Goal: Transaction & Acquisition: Purchase product/service

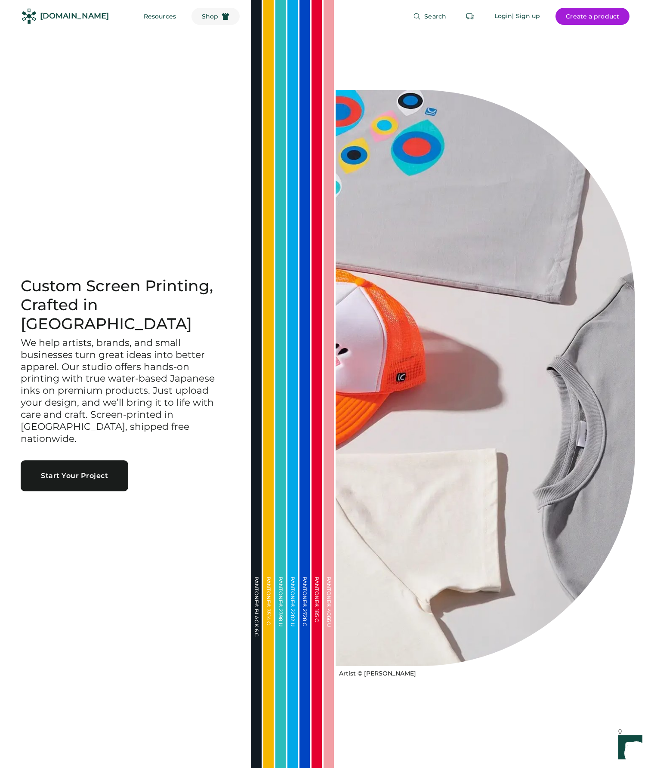
click at [202, 17] on span "Shop" at bounding box center [210, 16] width 16 height 6
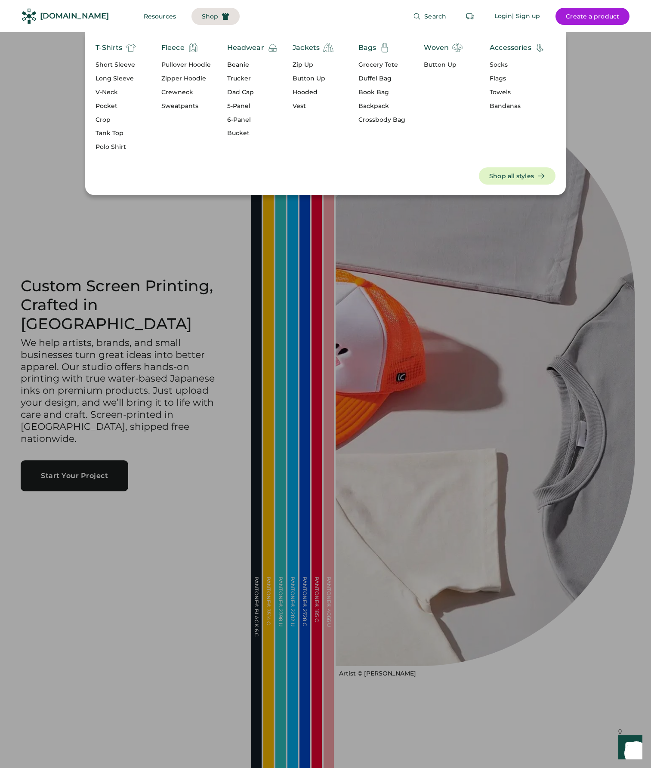
click at [240, 105] on div "5-Panel" at bounding box center [252, 106] width 51 height 9
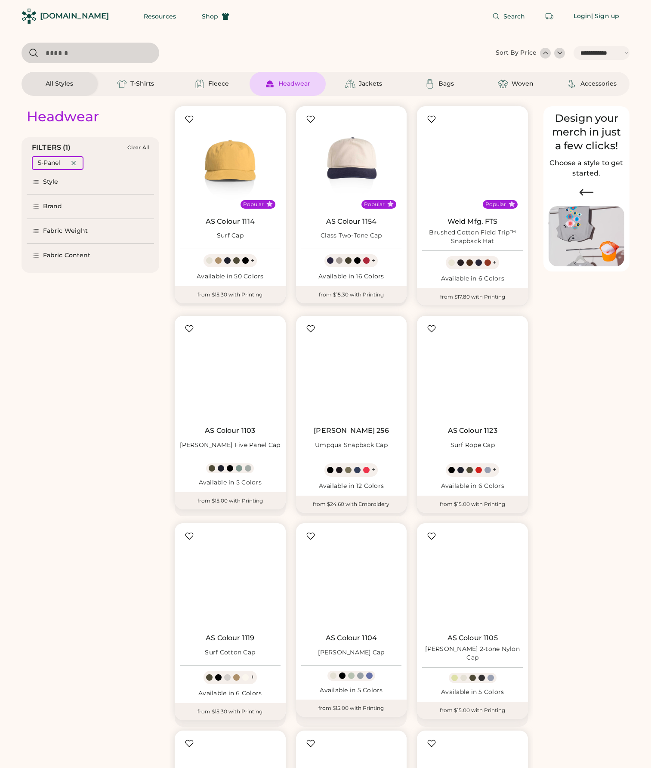
select select "*****"
select select "*"
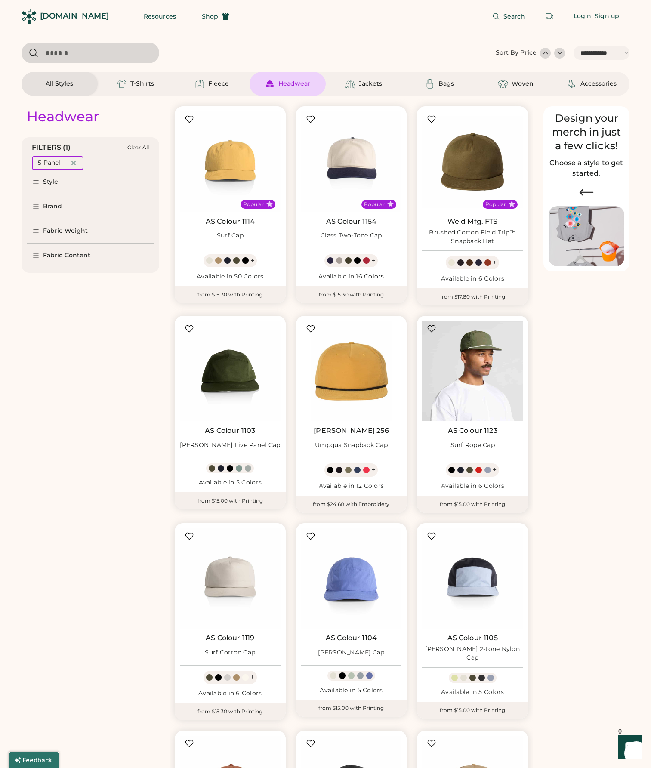
scroll to position [34, 0]
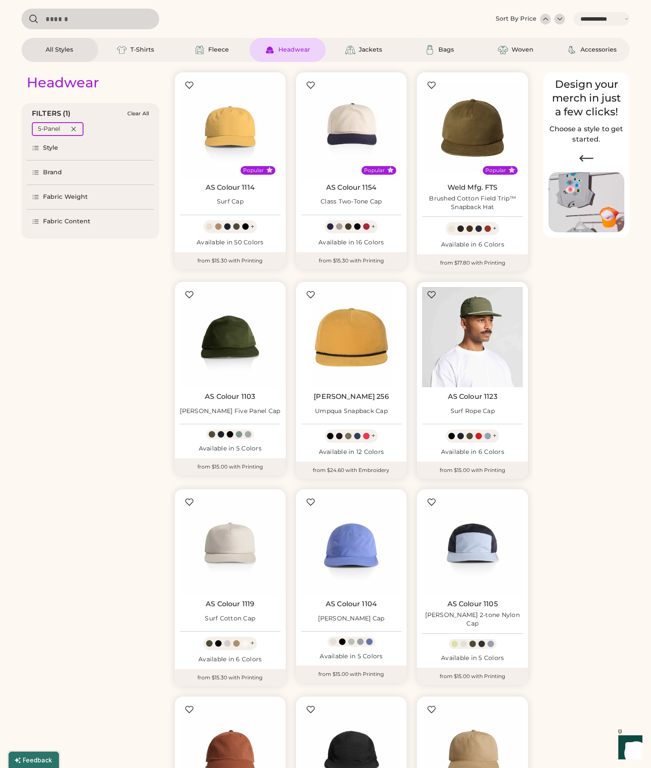
select select "*****"
select select "*"
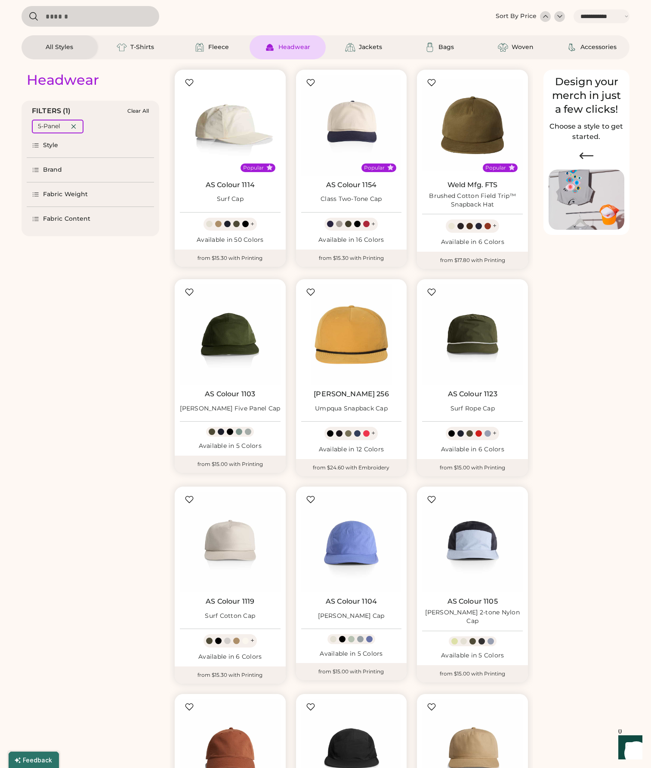
scroll to position [37, 0]
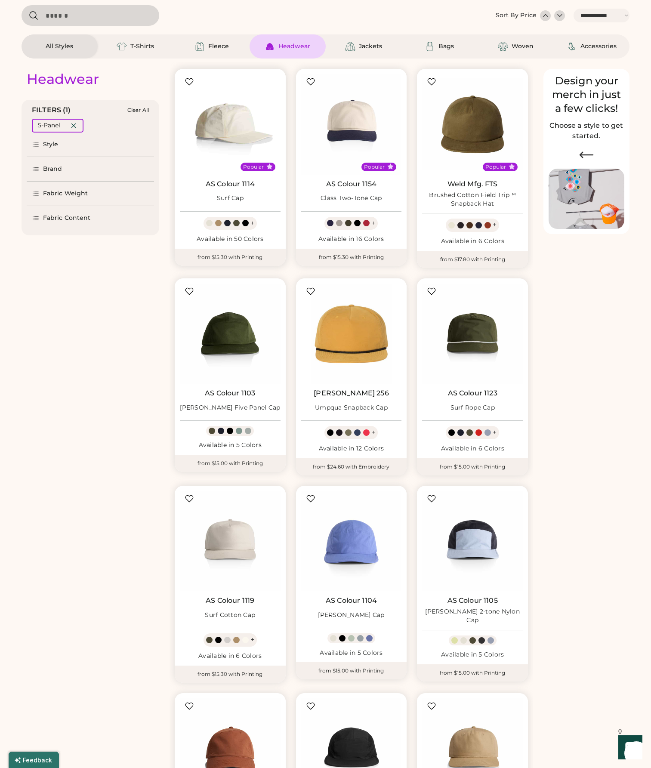
click at [228, 130] on img at bounding box center [230, 124] width 101 height 101
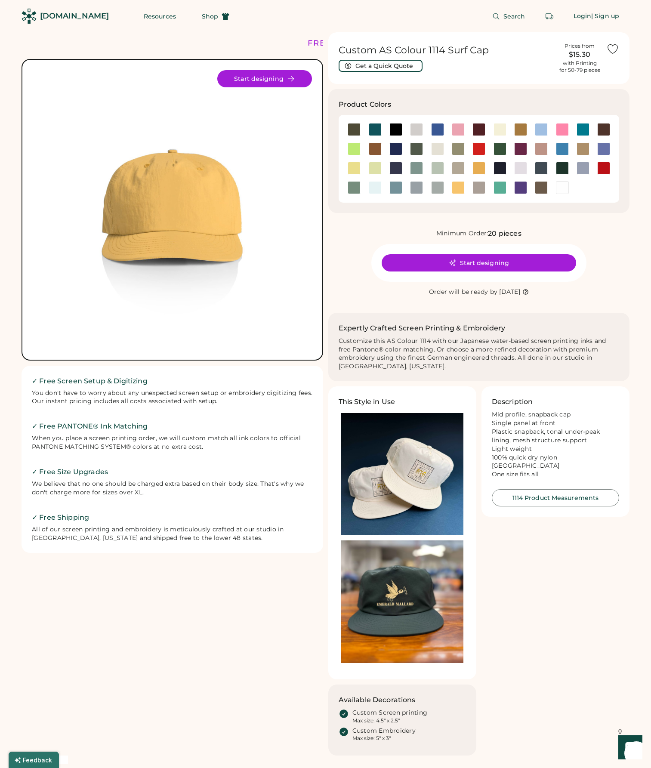
click at [420, 460] on img at bounding box center [402, 474] width 122 height 122
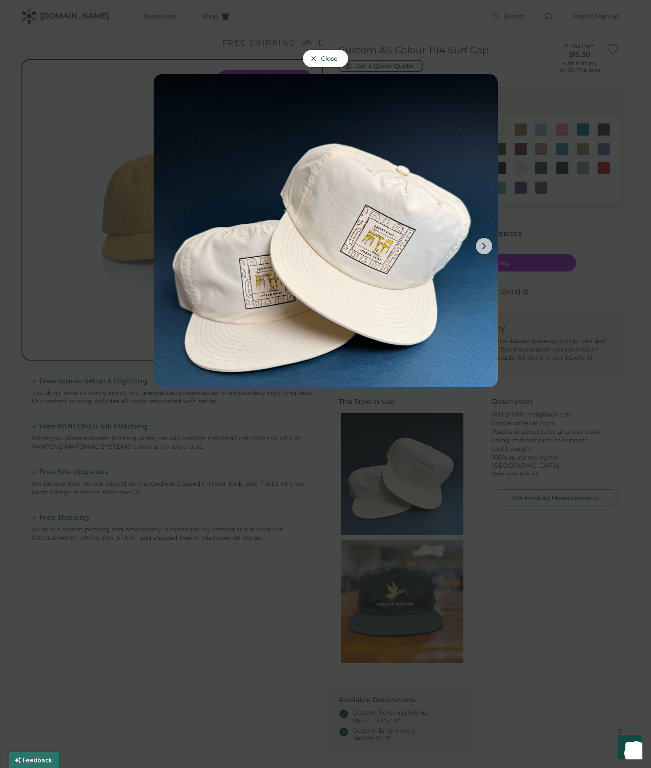
click at [330, 58] on span "Close" at bounding box center [329, 58] width 17 height 6
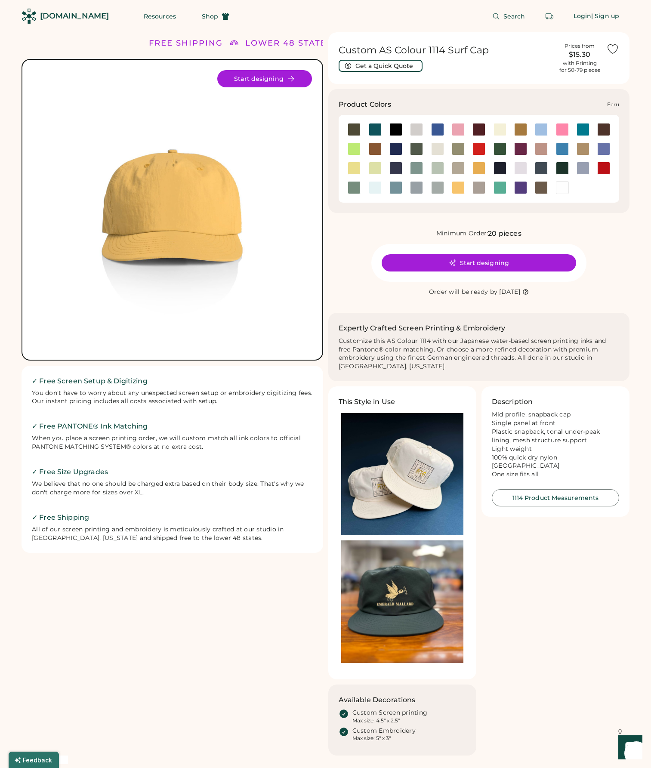
click at [438, 150] on div at bounding box center [437, 148] width 13 height 13
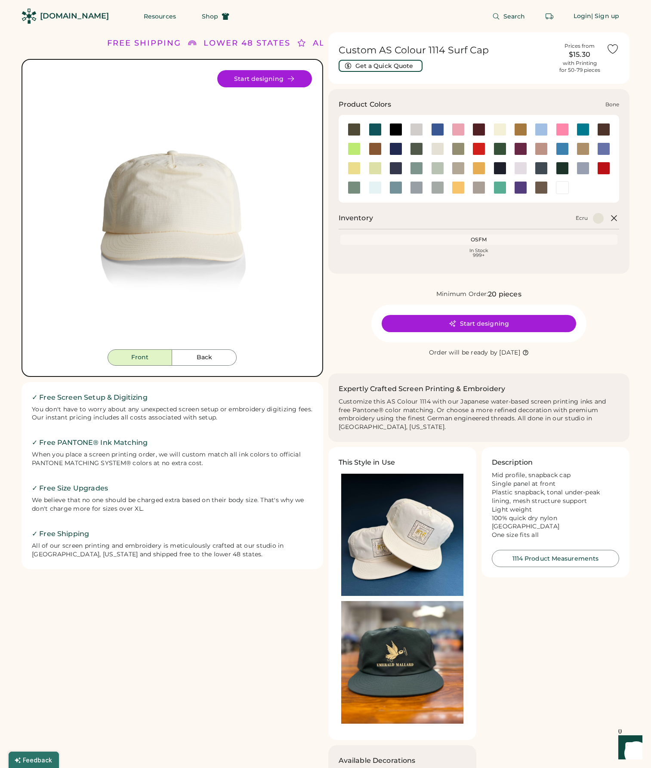
click at [413, 129] on div at bounding box center [416, 129] width 13 height 13
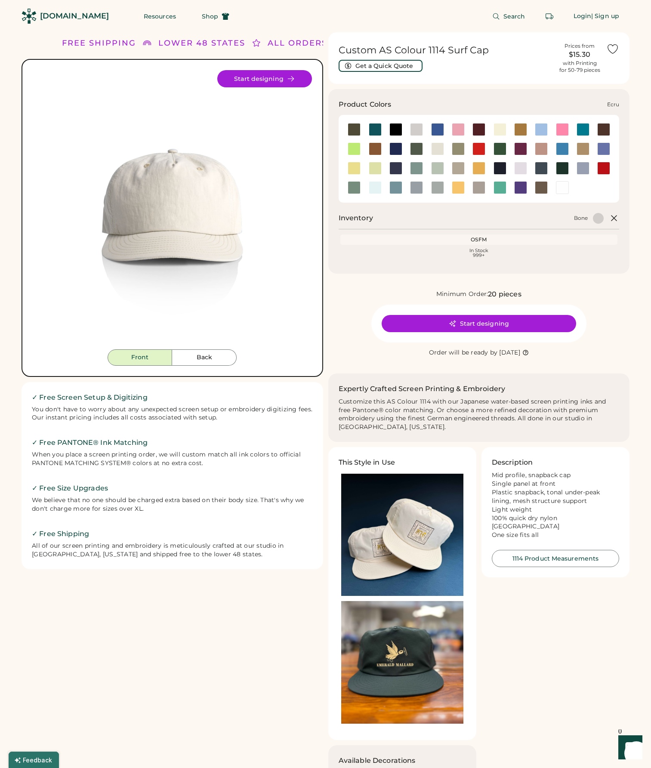
click at [439, 149] on div at bounding box center [437, 148] width 13 height 13
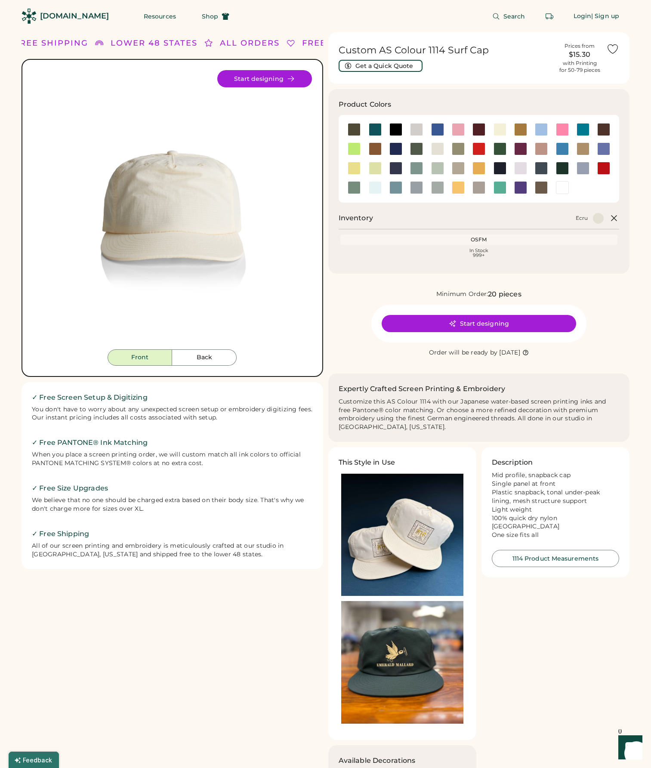
click at [426, 559] on img at bounding box center [402, 535] width 122 height 122
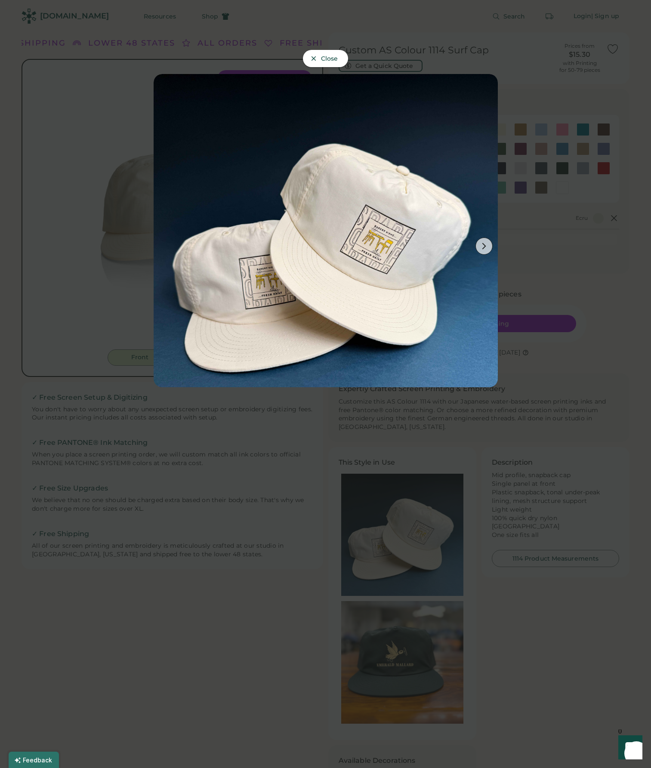
click at [324, 55] on span "Close" at bounding box center [329, 58] width 17 height 6
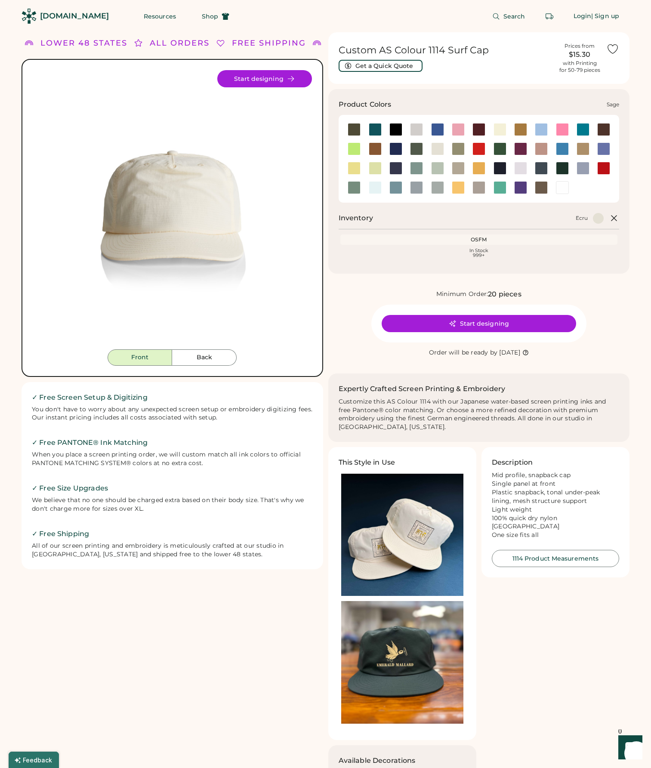
click at [358, 183] on div at bounding box center [354, 187] width 13 height 13
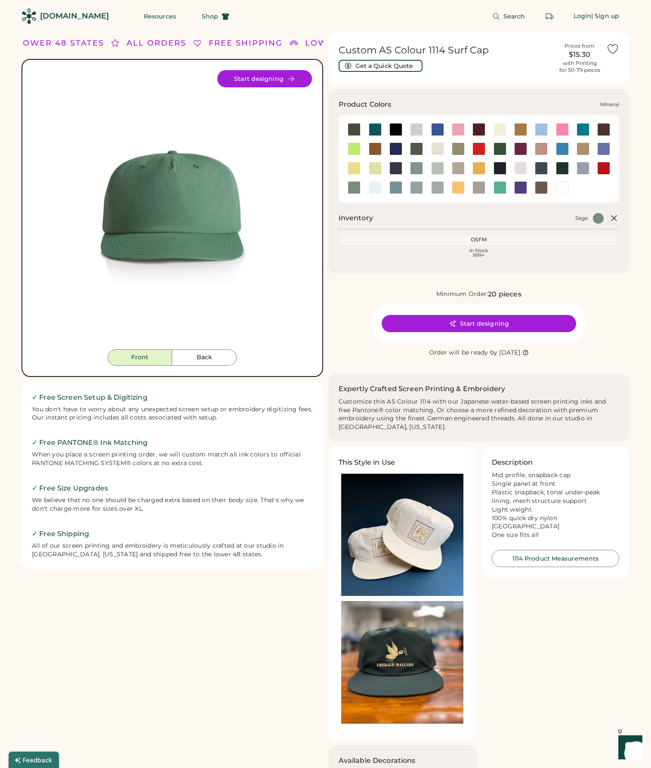
click at [421, 168] on div at bounding box center [416, 168] width 13 height 13
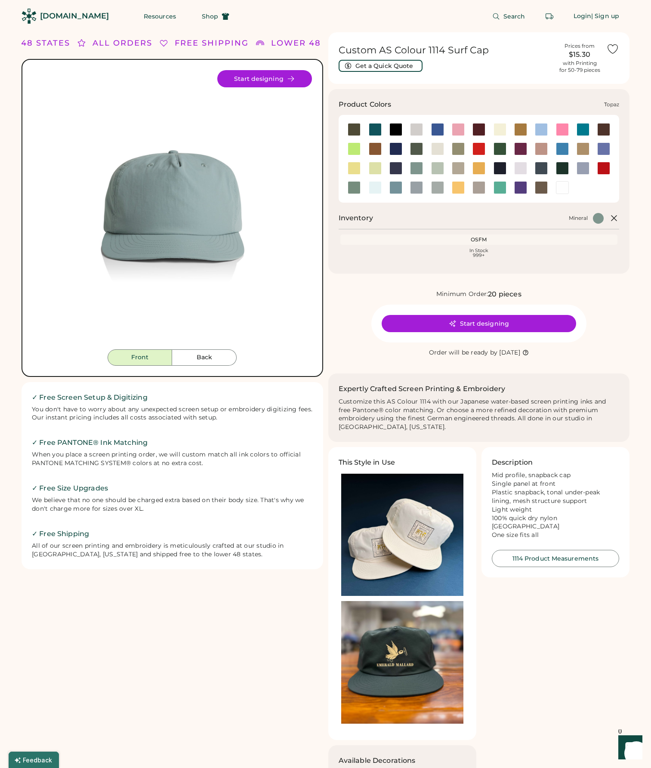
click at [495, 191] on div at bounding box center [499, 187] width 13 height 13
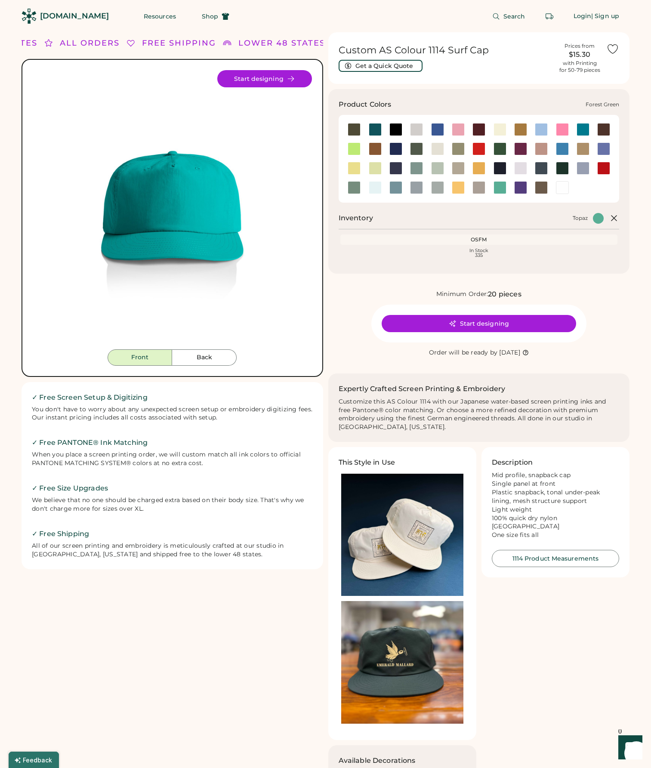
click at [500, 146] on div at bounding box center [499, 148] width 13 height 13
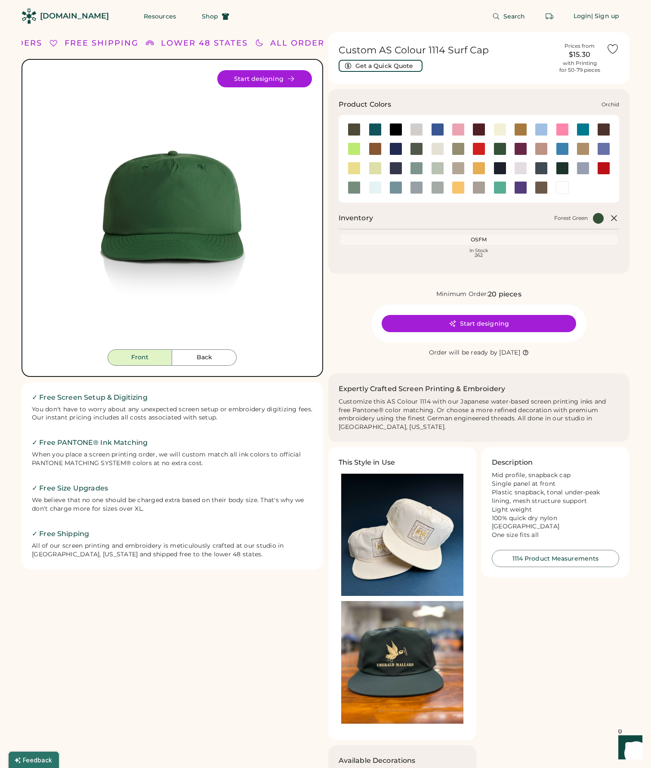
click at [524, 167] on div at bounding box center [520, 168] width 13 height 13
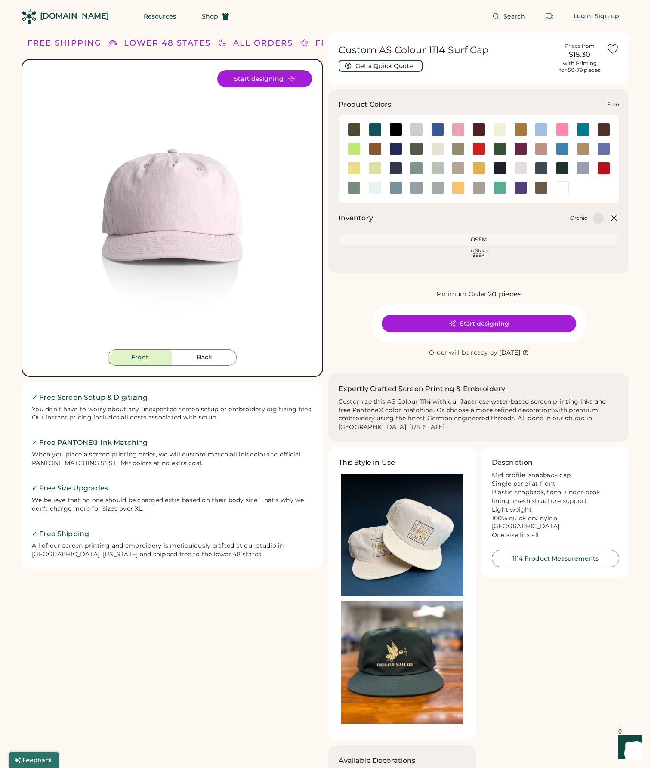
click at [440, 150] on div at bounding box center [437, 148] width 13 height 13
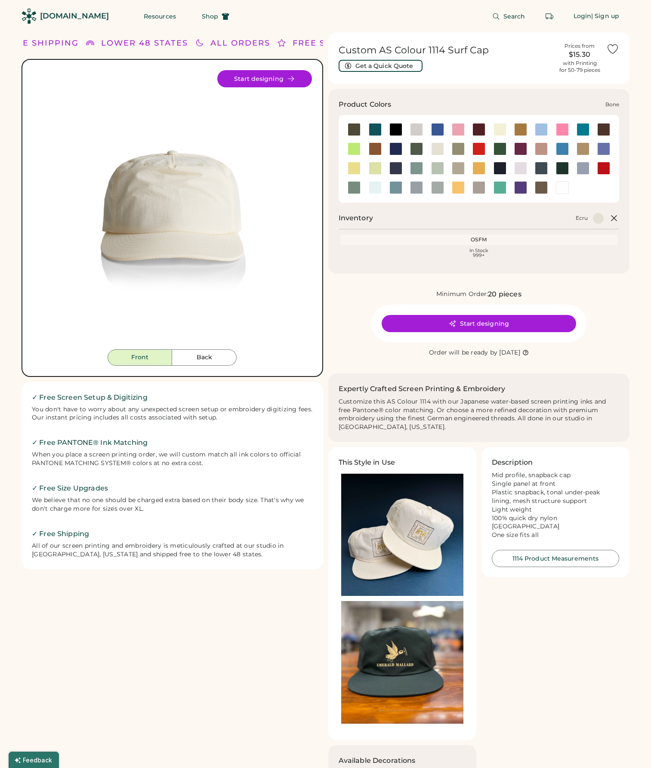
click at [414, 129] on div at bounding box center [416, 129] width 13 height 13
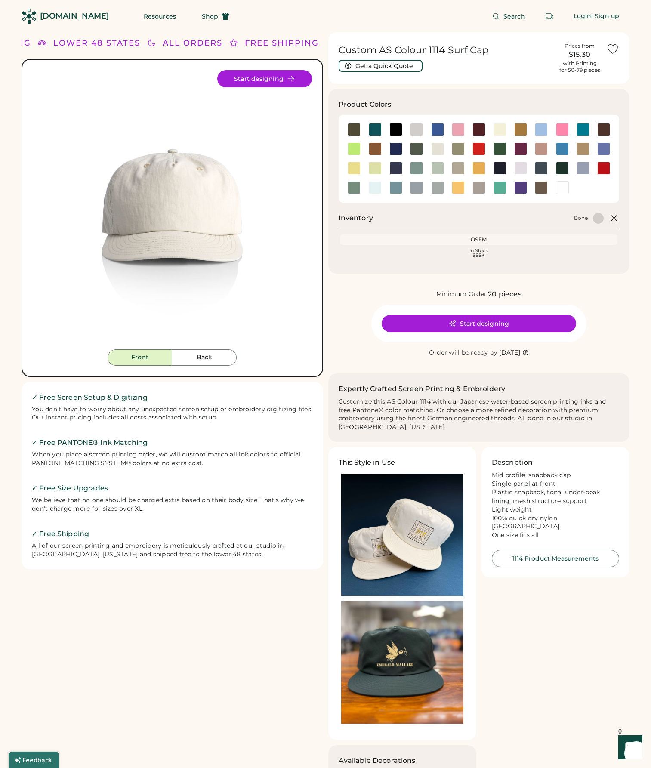
click at [198, 366] on div "Front Back Start designing" at bounding box center [173, 218] width 302 height 318
click at [202, 360] on button "Back" at bounding box center [204, 357] width 65 height 16
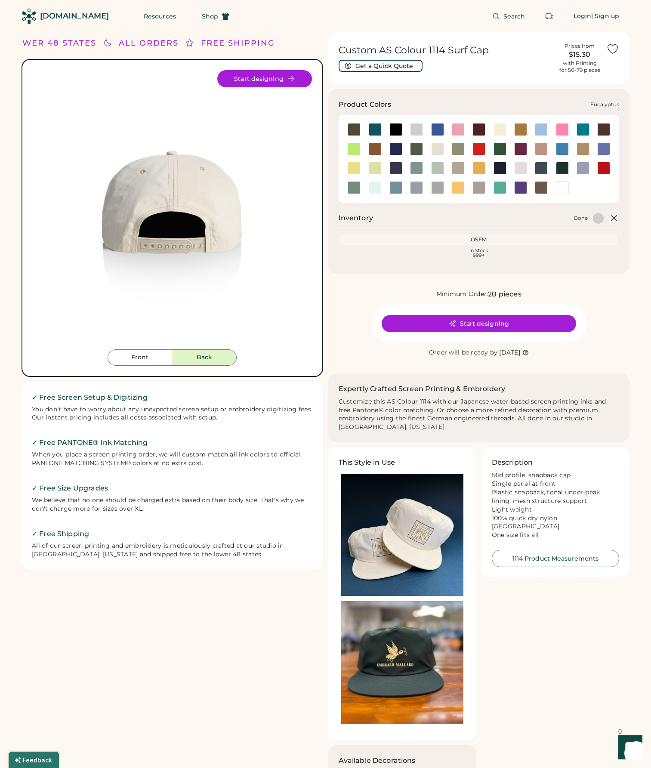
click at [449, 148] on div at bounding box center [457, 148] width 21 height 13
click at [434, 151] on div at bounding box center [437, 148] width 13 height 13
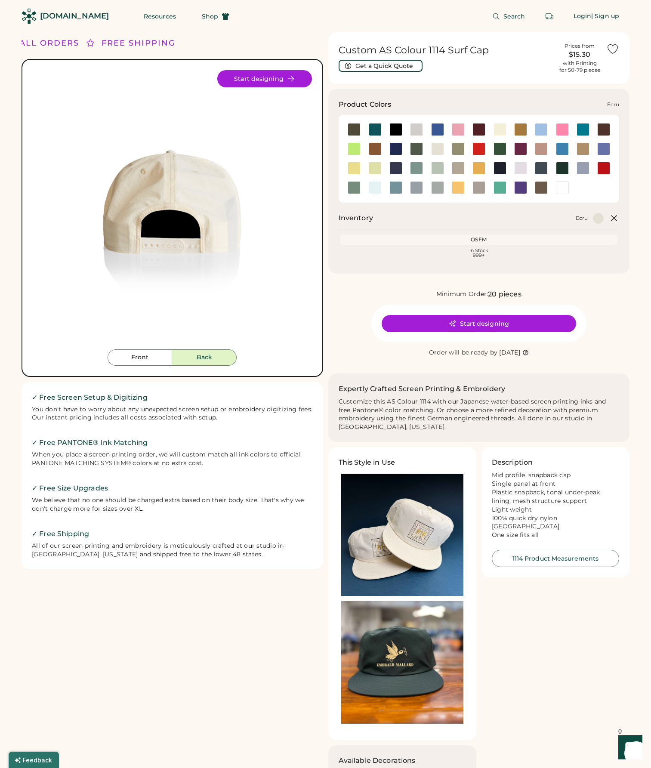
click at [441, 148] on div at bounding box center [437, 148] width 13 height 13
click at [502, 130] on div at bounding box center [499, 129] width 13 height 13
click at [434, 148] on div at bounding box center [437, 148] width 13 height 13
click at [134, 354] on button "Front" at bounding box center [140, 357] width 65 height 16
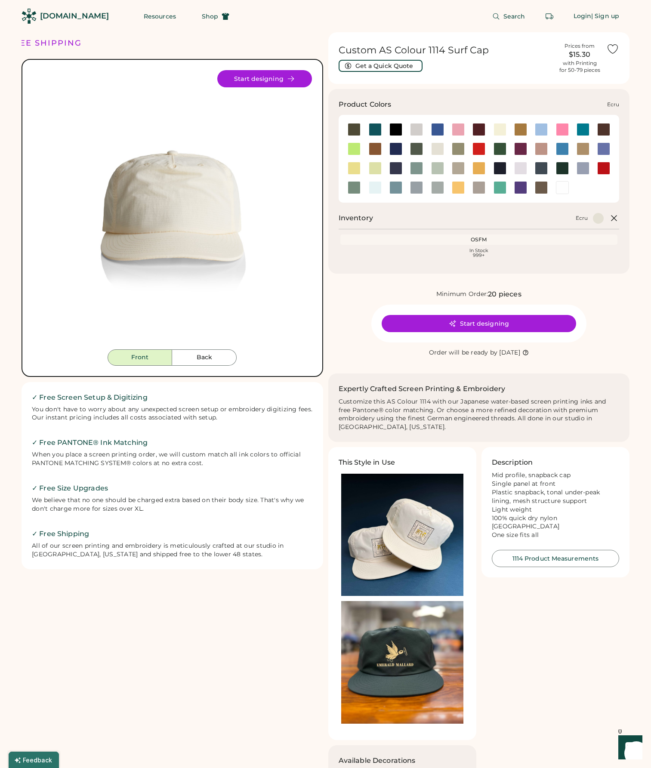
click at [435, 144] on div at bounding box center [437, 148] width 13 height 13
click at [443, 145] on div at bounding box center [437, 148] width 13 height 13
click at [188, 242] on img at bounding box center [172, 209] width 279 height 279
click at [408, 131] on div at bounding box center [416, 129] width 21 height 13
click at [413, 129] on div at bounding box center [416, 129] width 13 height 13
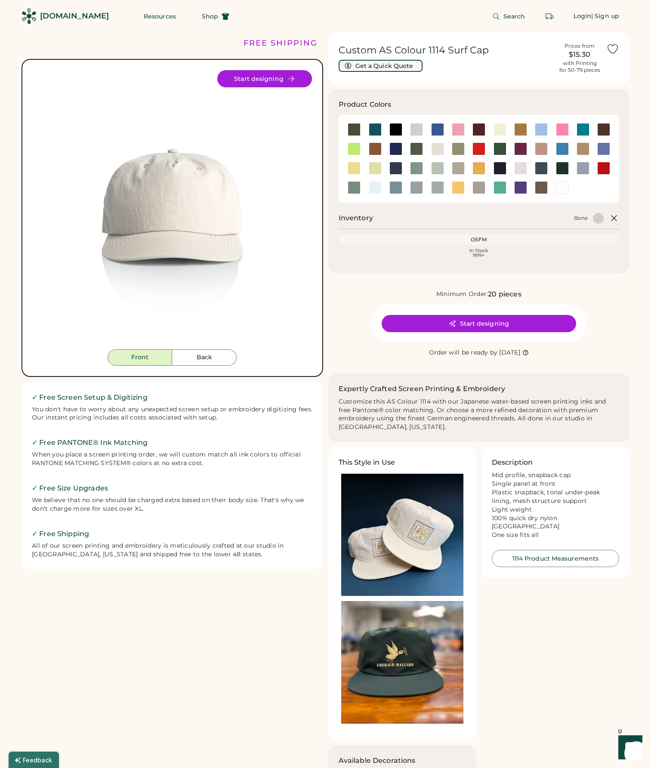
click at [383, 65] on button "Get a Quick Quote" at bounding box center [381, 66] width 84 height 12
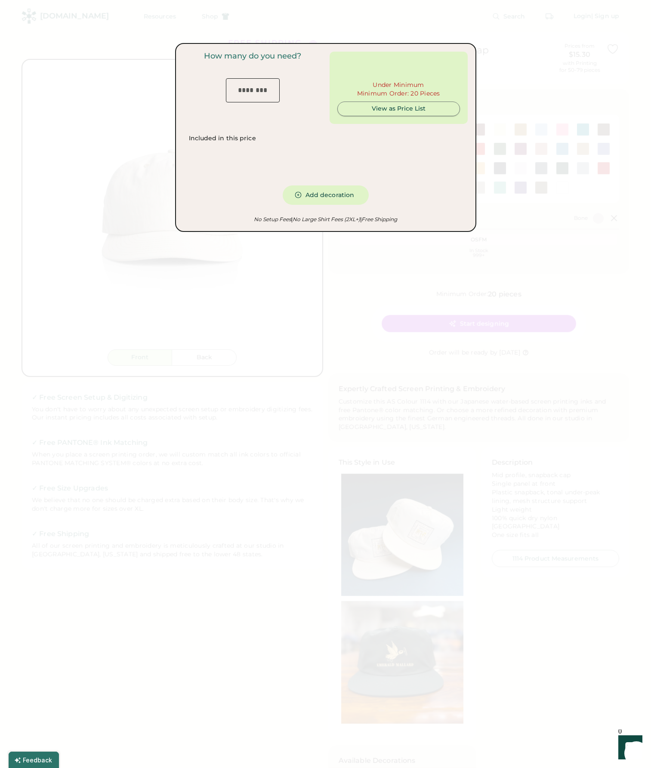
type input "***"
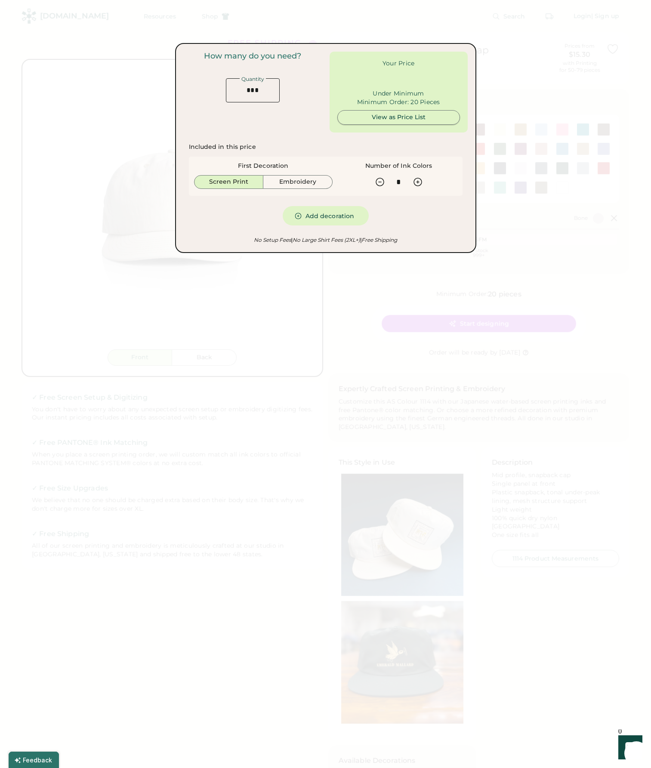
type input "******"
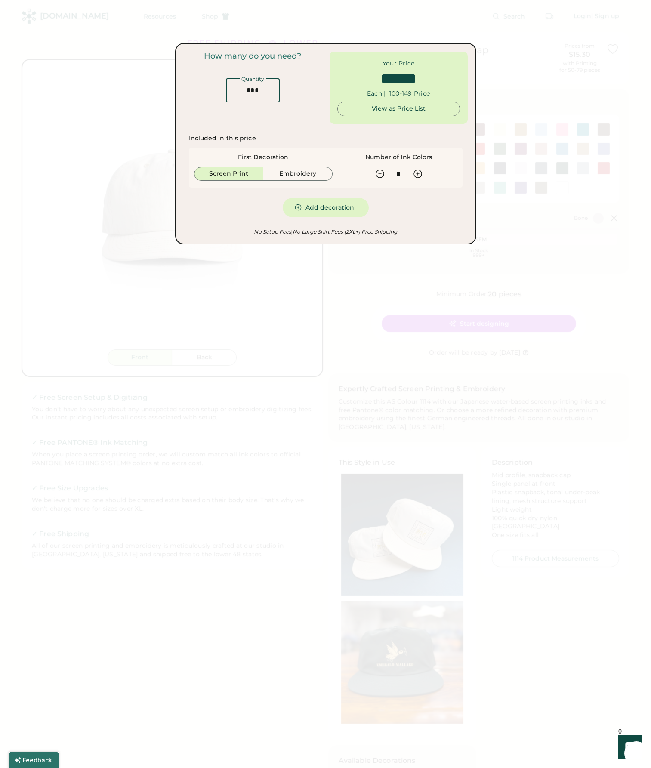
drag, startPoint x: 253, startPoint y: 90, endPoint x: 236, endPoint y: 92, distance: 17.7
click at [236, 92] on input "input" at bounding box center [253, 90] width 54 height 24
drag, startPoint x: 255, startPoint y: 92, endPoint x: 271, endPoint y: 93, distance: 16.4
click at [269, 93] on input "input" at bounding box center [253, 90] width 54 height 24
click at [269, 92] on input "input" at bounding box center [253, 90] width 54 height 24
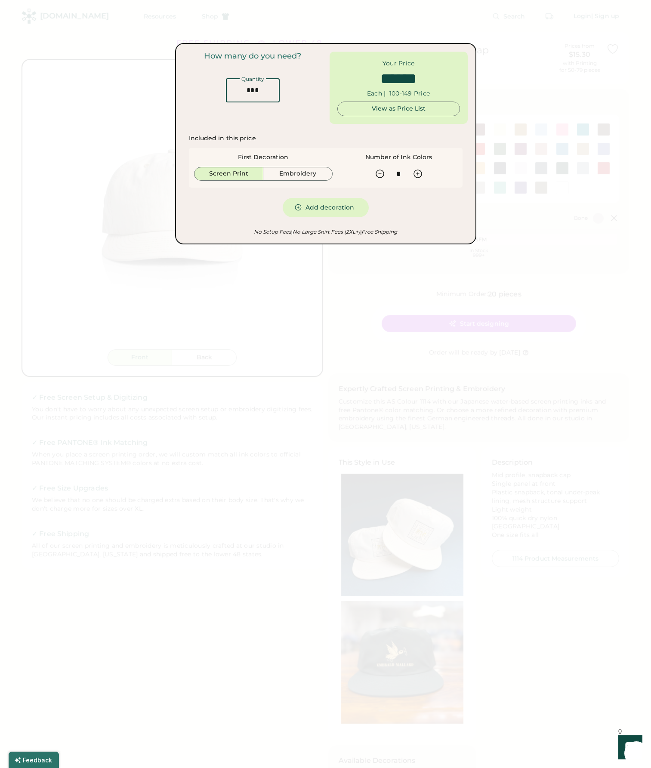
click at [269, 92] on input "input" at bounding box center [253, 90] width 54 height 24
type input "*"
type input "*****"
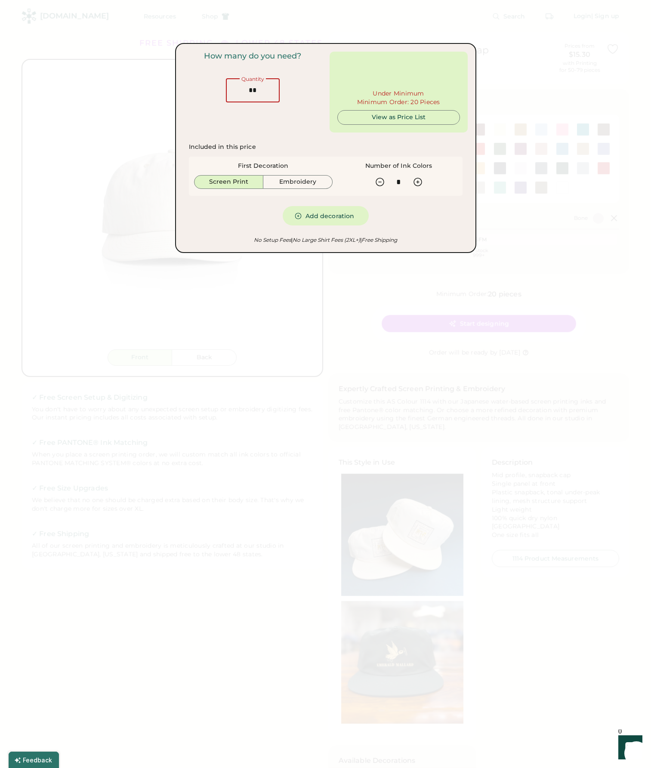
type input "**"
type input "******"
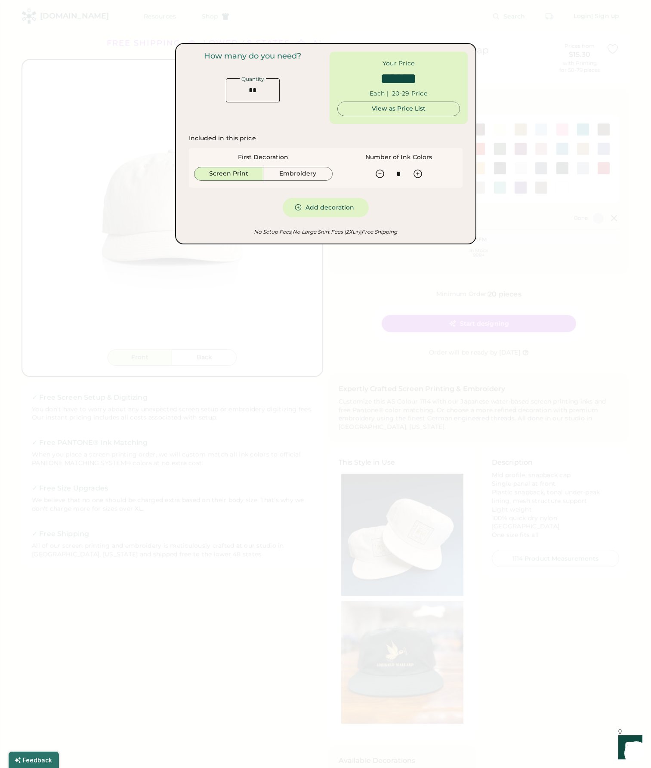
click at [516, 102] on div at bounding box center [325, 384] width 651 height 768
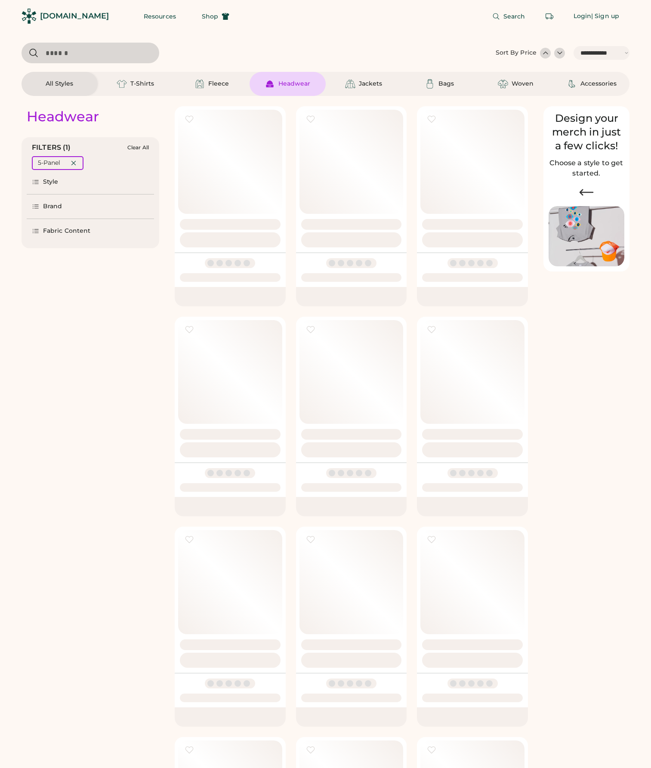
select select "*****"
select select "*"
